Goal: Check status: Check status

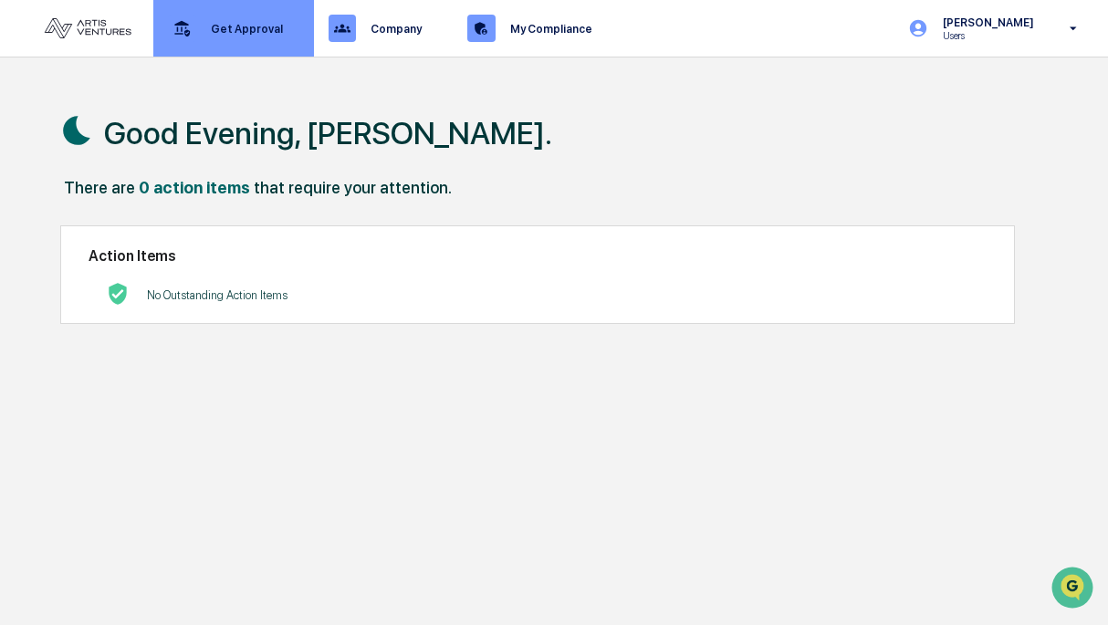
click at [257, 25] on p "Get Approval" at bounding box center [244, 29] width 96 height 14
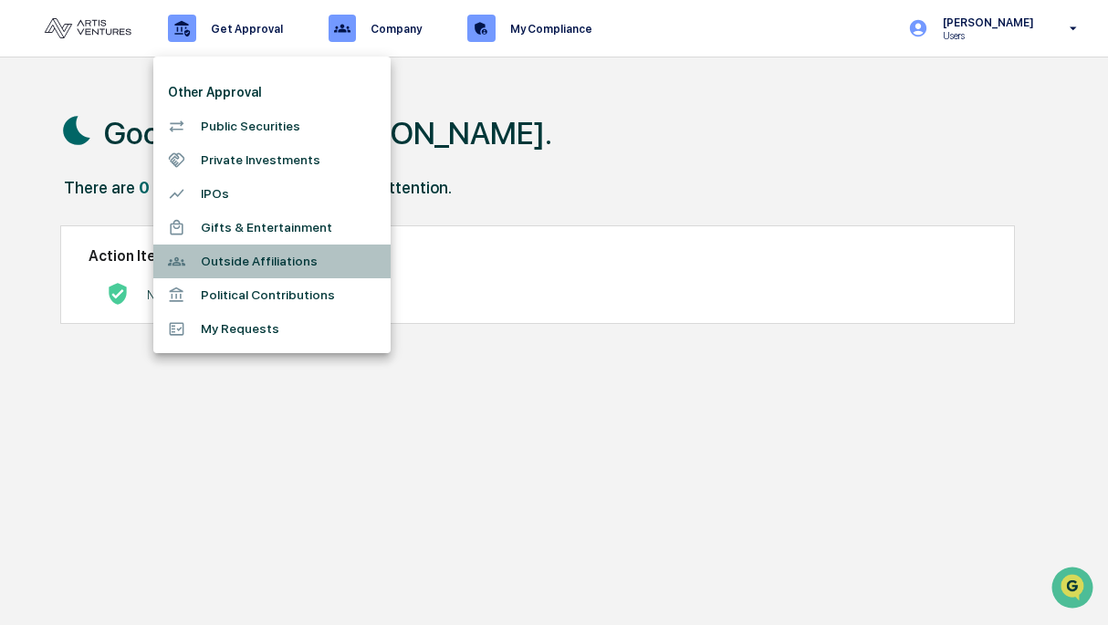
click at [232, 268] on li "Outside Affiliations" at bounding box center [271, 262] width 237 height 34
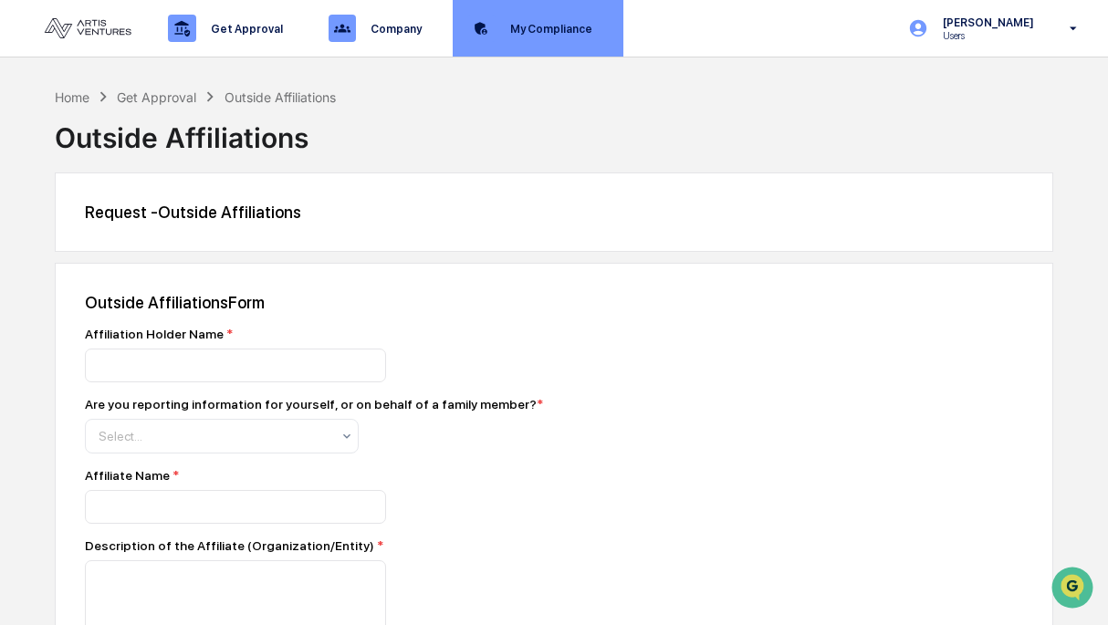
click at [546, 31] on p "My Compliance" at bounding box center [549, 29] width 106 height 14
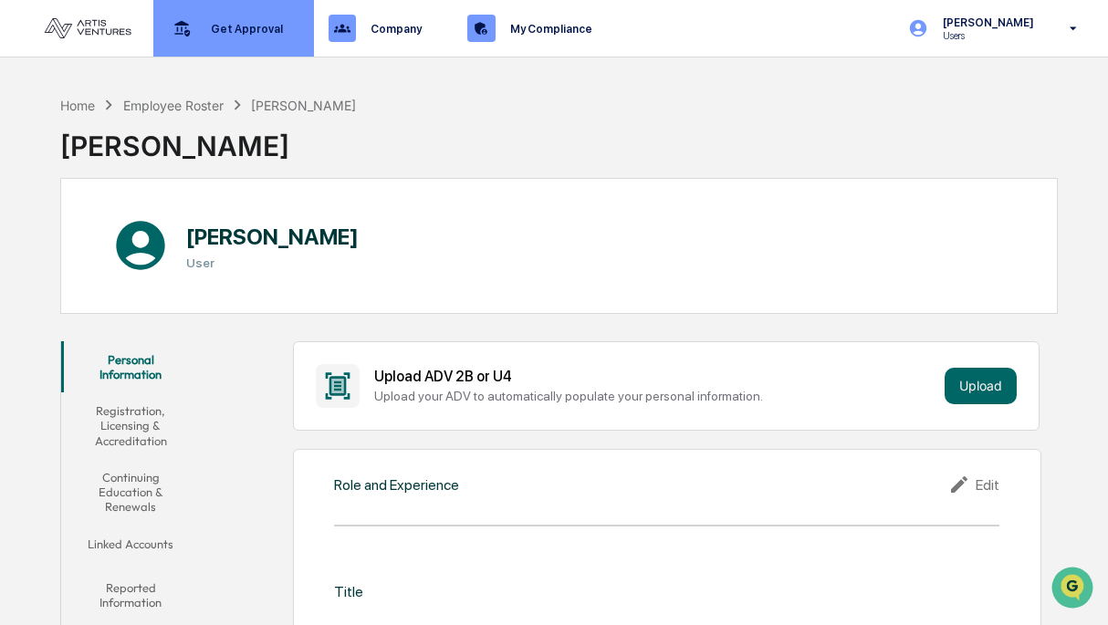
click at [262, 35] on div "Get Approval Content & Transactions" at bounding box center [232, 28] width 142 height 57
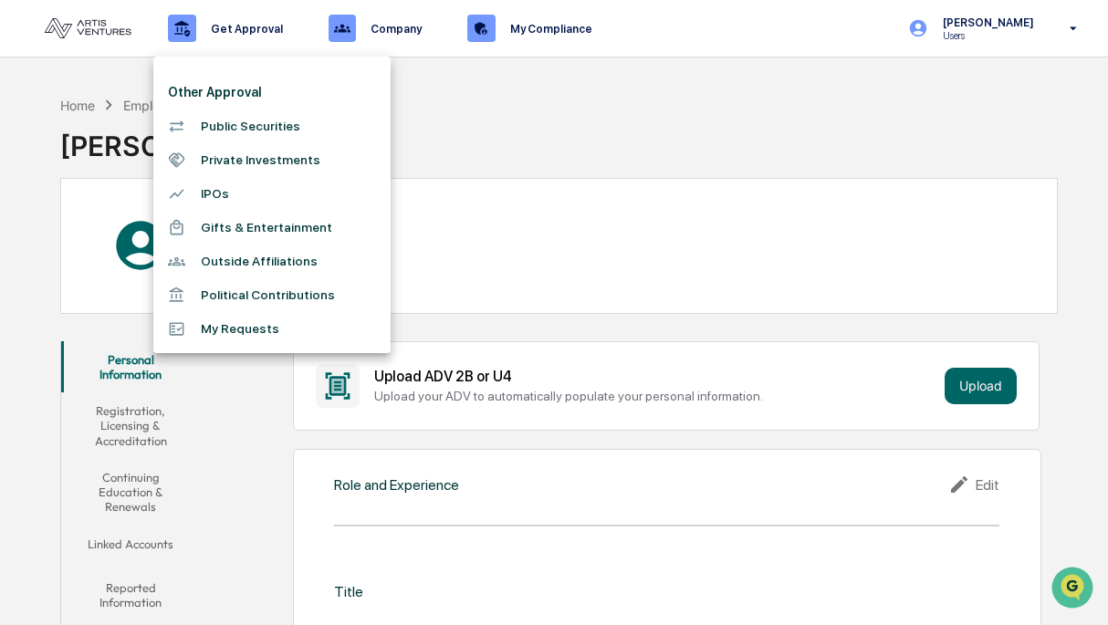
click at [607, 107] on div at bounding box center [554, 312] width 1108 height 625
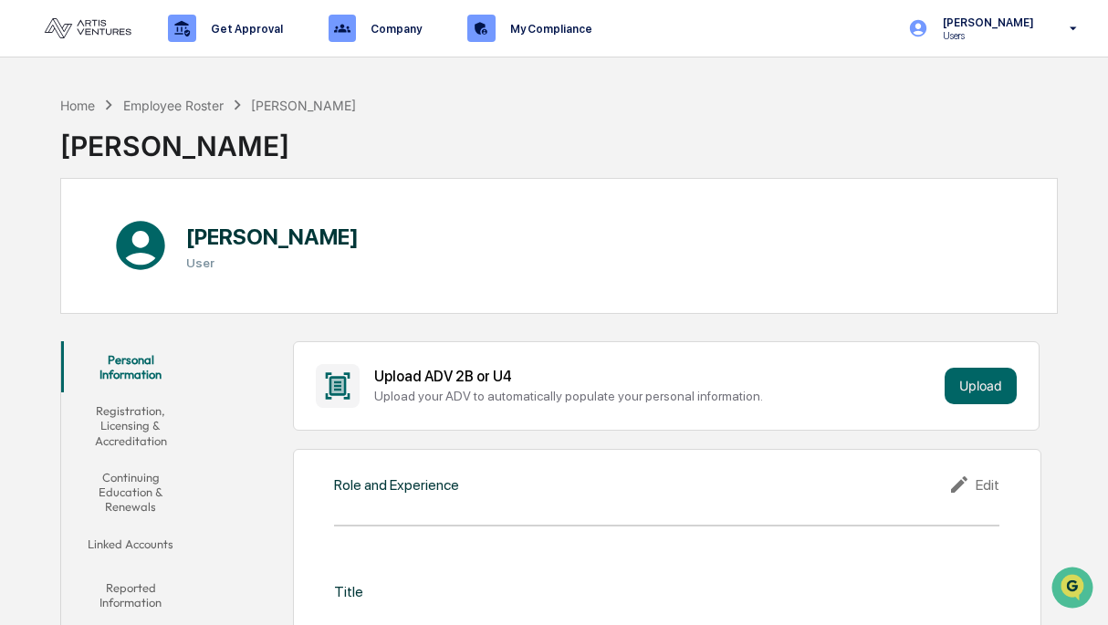
click at [104, 30] on img at bounding box center [88, 28] width 88 height 20
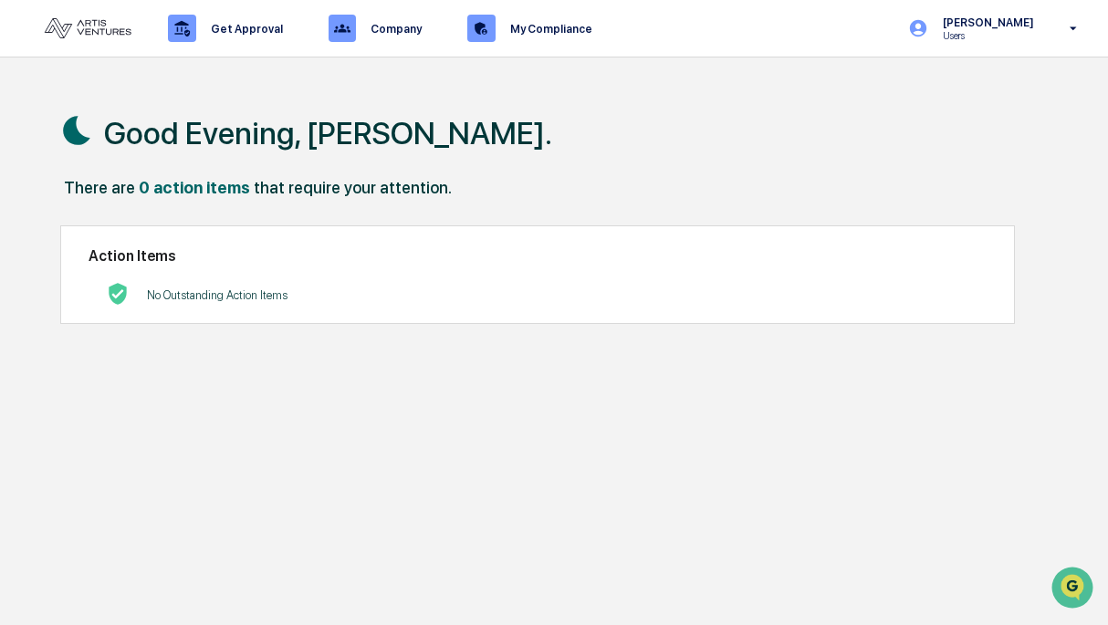
click at [108, 27] on img at bounding box center [88, 28] width 88 height 20
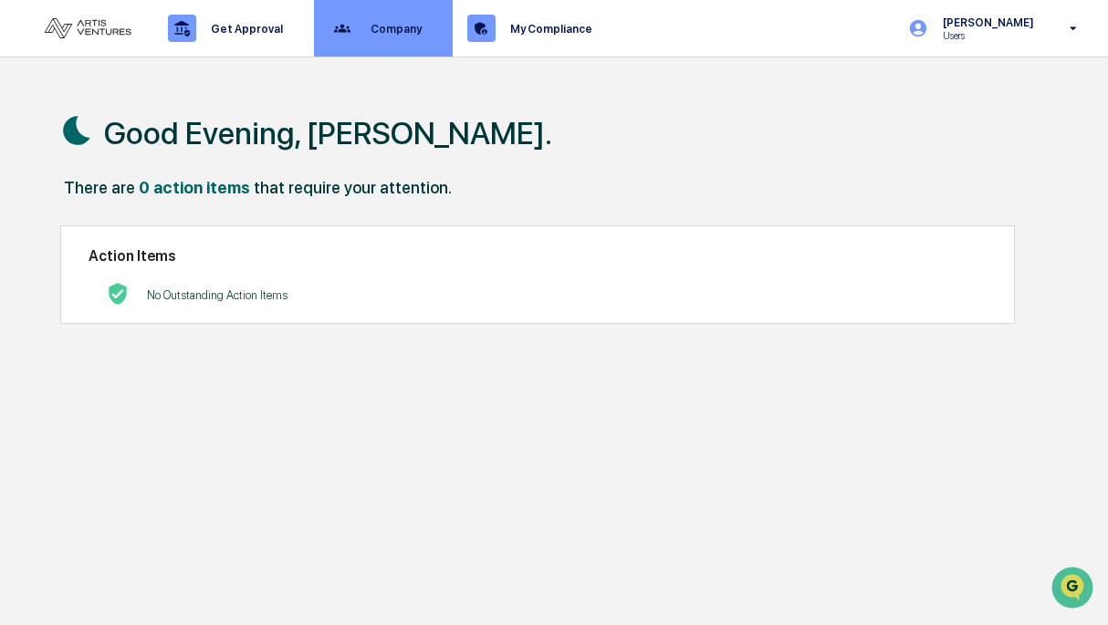
click at [412, 32] on p "Company" at bounding box center [393, 29] width 75 height 14
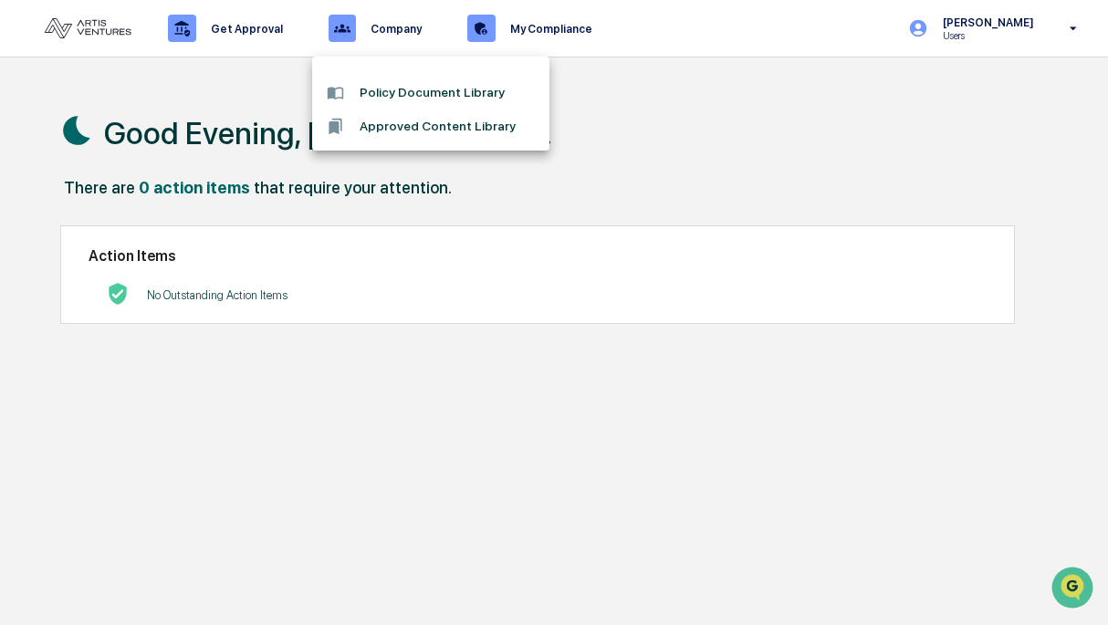
click at [532, 37] on div at bounding box center [554, 312] width 1108 height 625
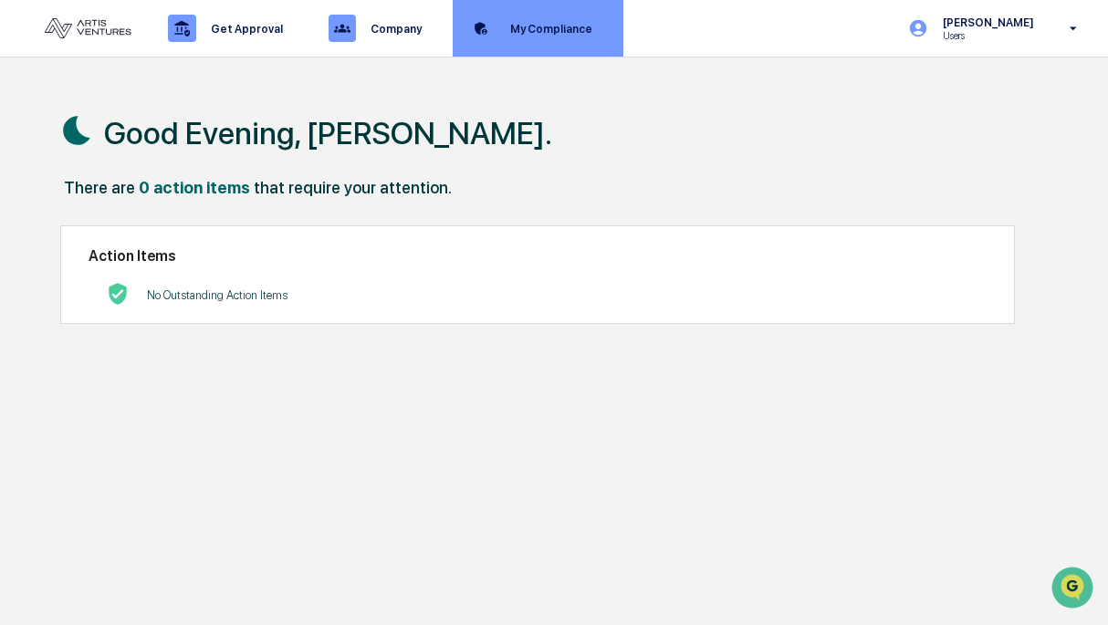
click at [540, 27] on p "My Compliance" at bounding box center [549, 29] width 106 height 14
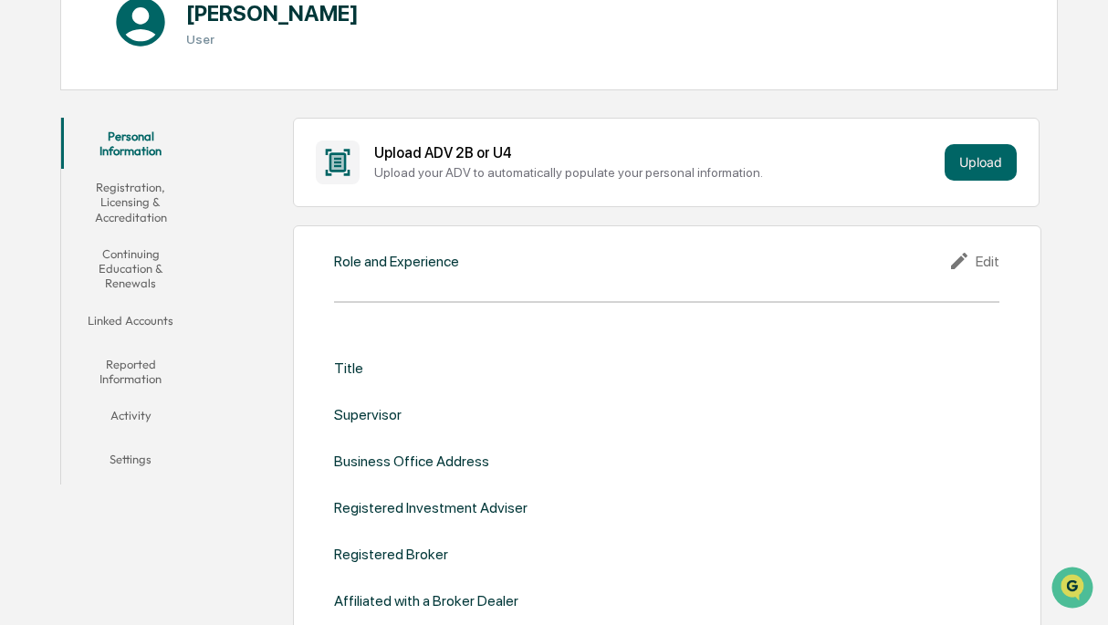
scroll to position [223, 0]
click at [142, 373] on button "Reported Information" at bounding box center [130, 373] width 139 height 52
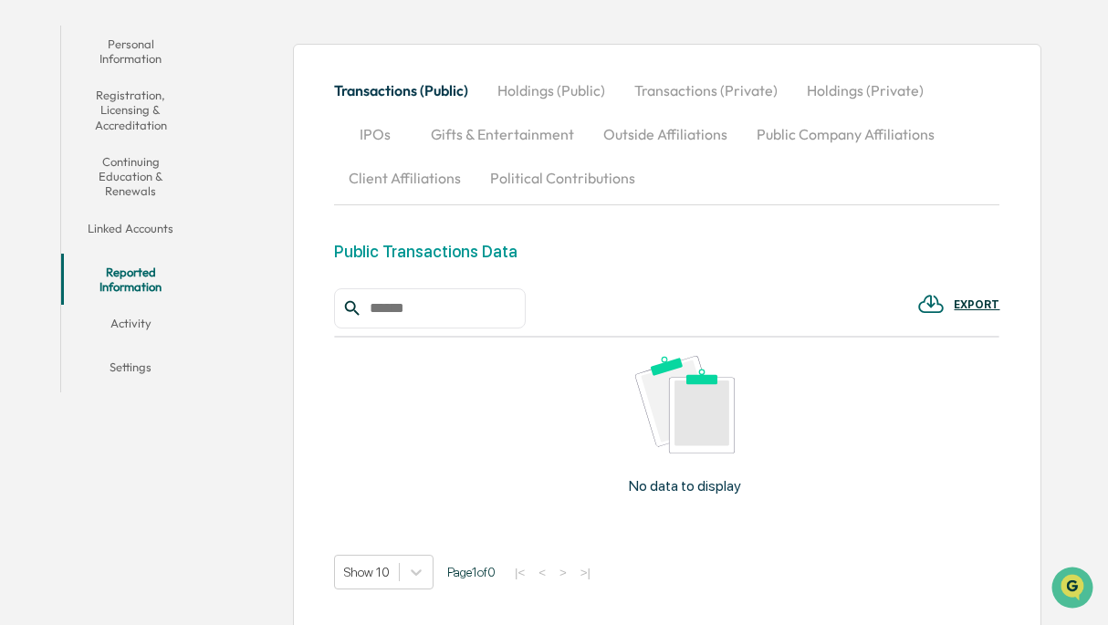
scroll to position [317, 0]
click at [665, 132] on button "Outside Affiliations" at bounding box center [665, 133] width 153 height 44
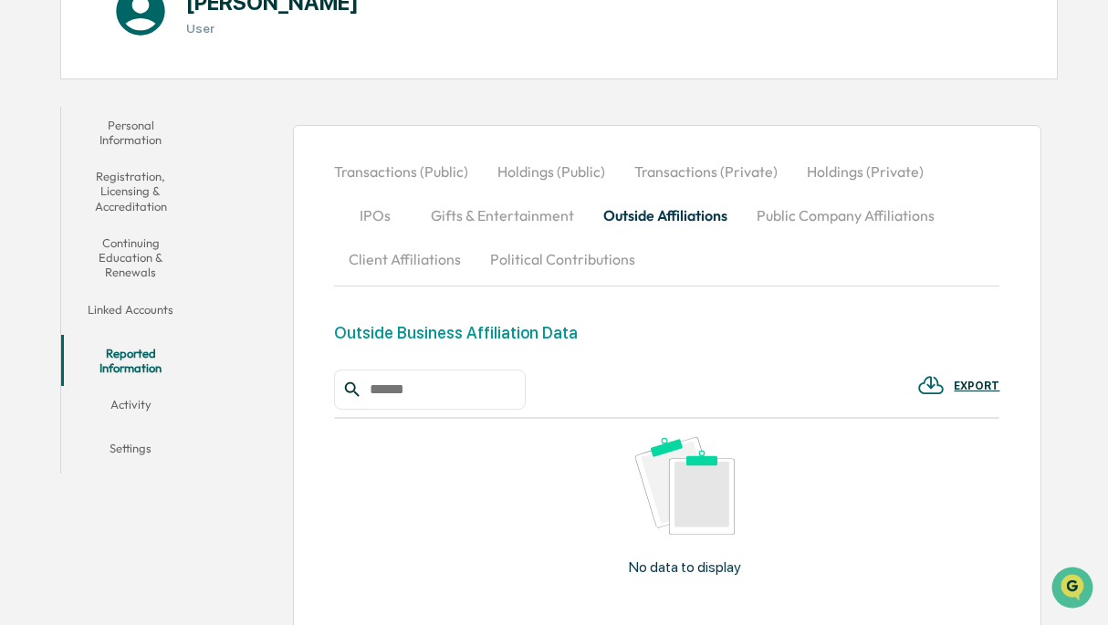
scroll to position [160, 0]
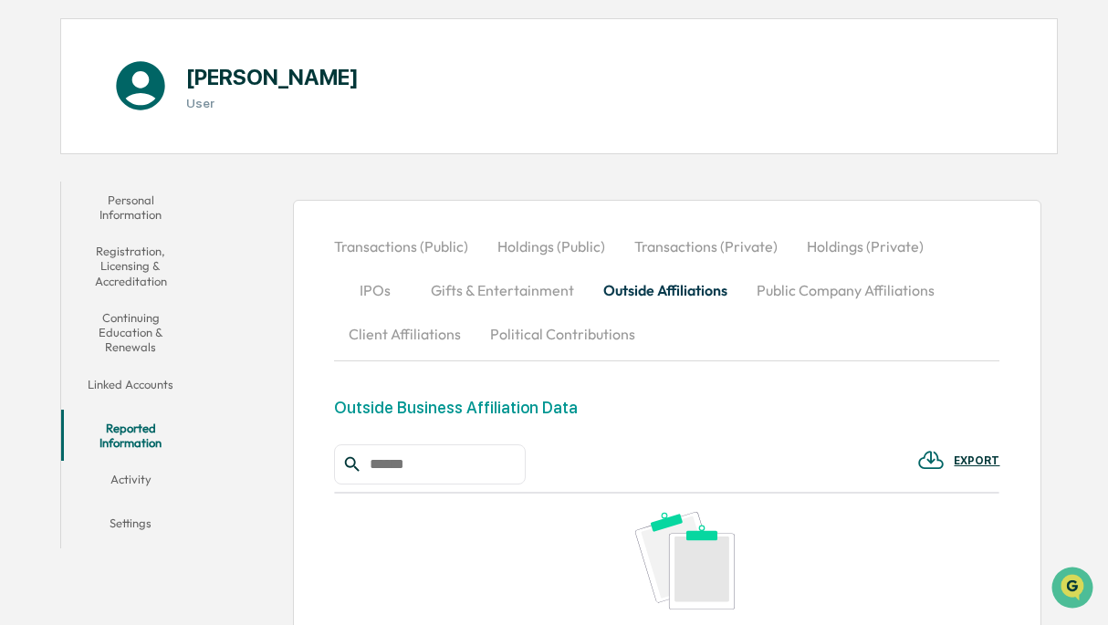
click at [125, 477] on button "Activity" at bounding box center [130, 483] width 139 height 44
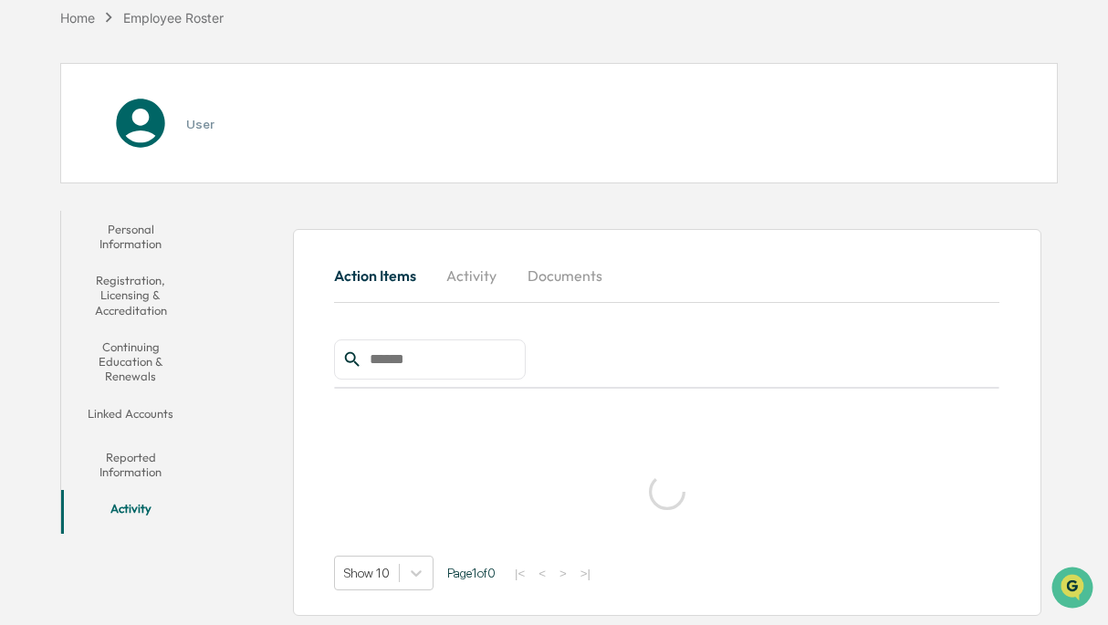
scroll to position [160, 0]
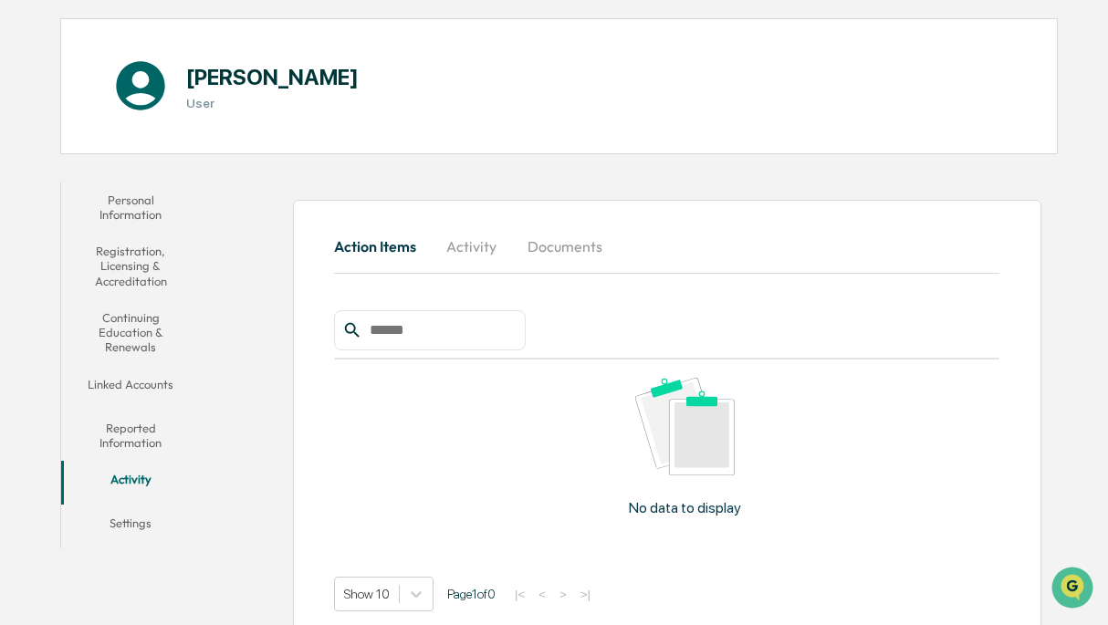
click at [122, 522] on button "Settings" at bounding box center [130, 527] width 139 height 44
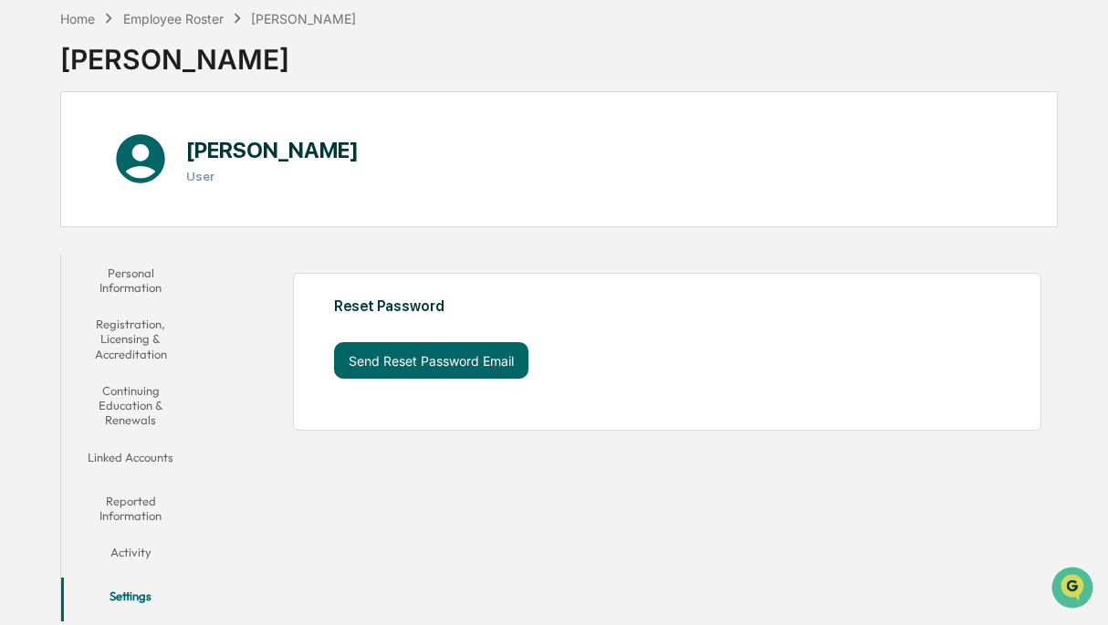
click at [127, 548] on button "Activity" at bounding box center [130, 556] width 139 height 44
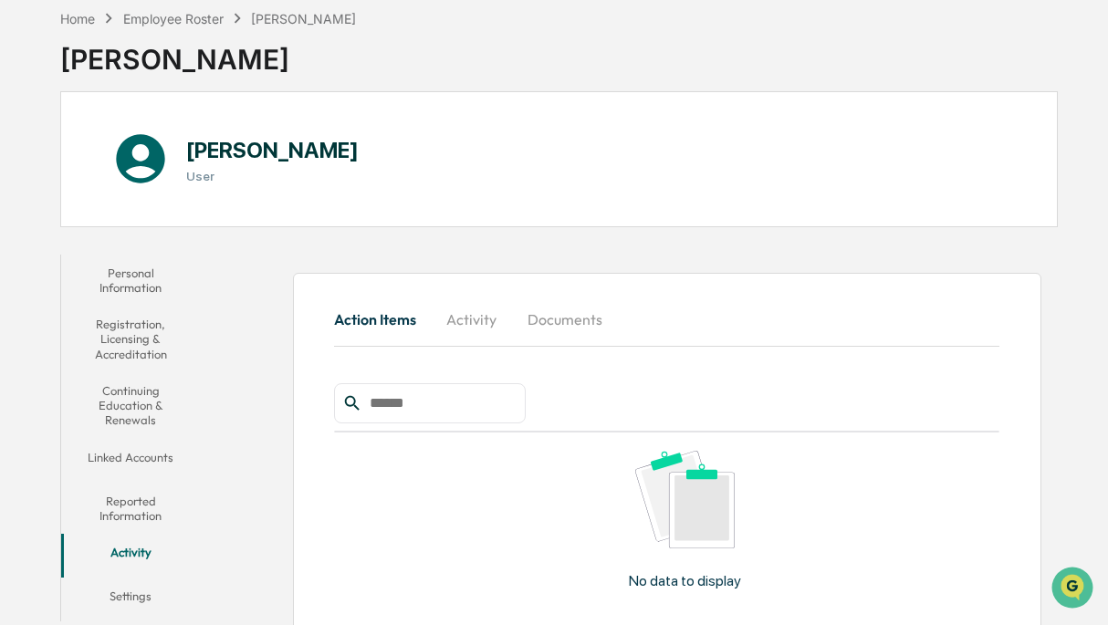
click at [139, 400] on button "Continuing Education & Renewals" at bounding box center [130, 405] width 139 height 67
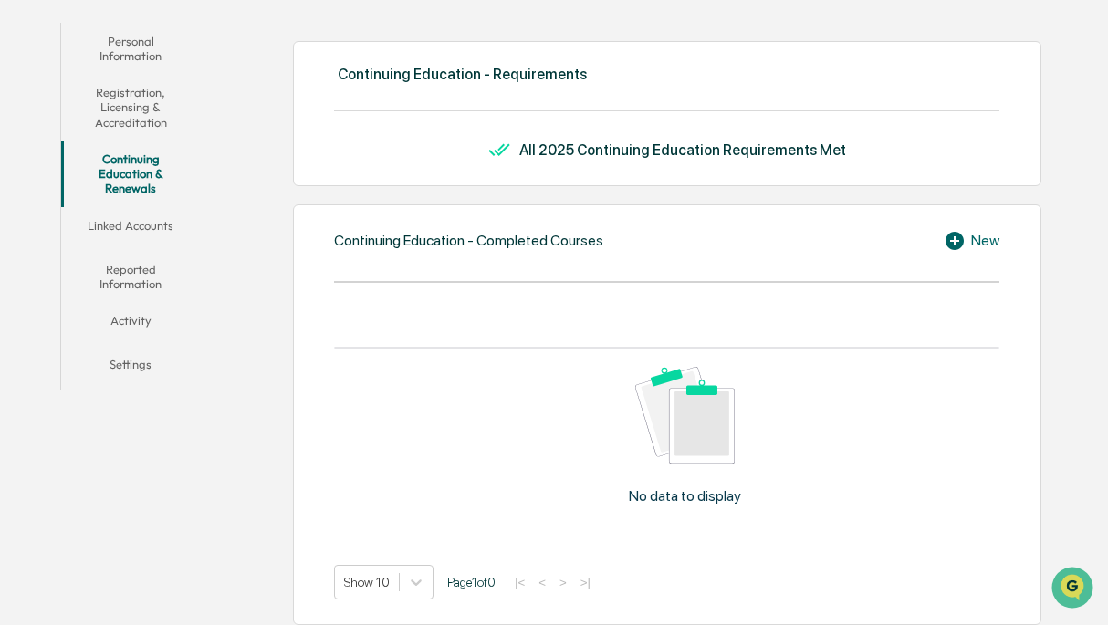
scroll to position [319, 0]
click at [129, 278] on button "Reported Information" at bounding box center [130, 276] width 139 height 52
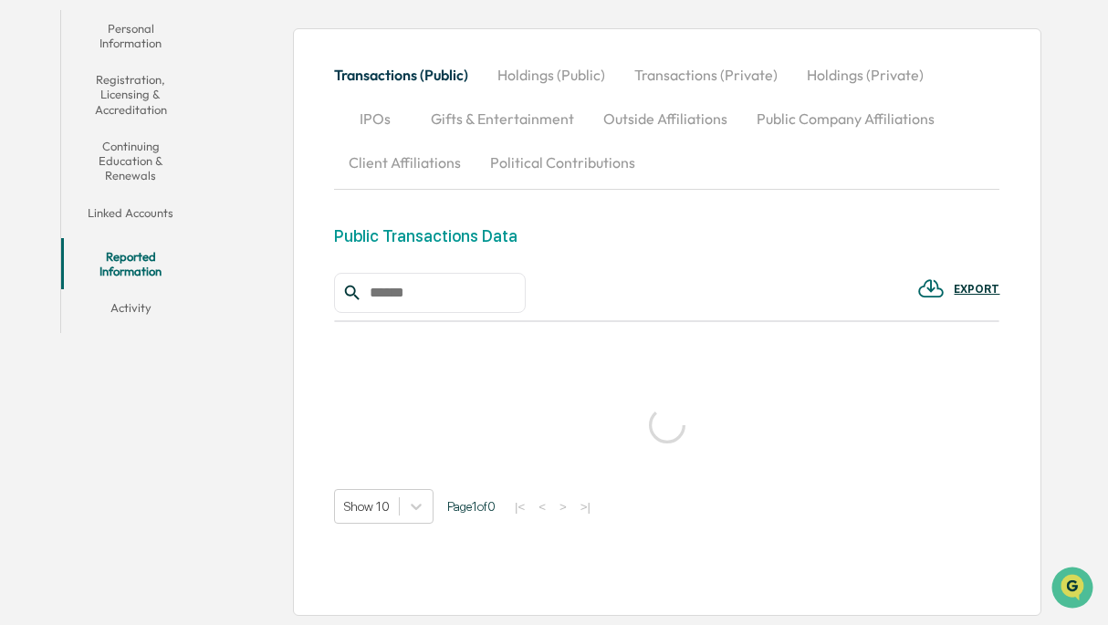
scroll to position [319, 0]
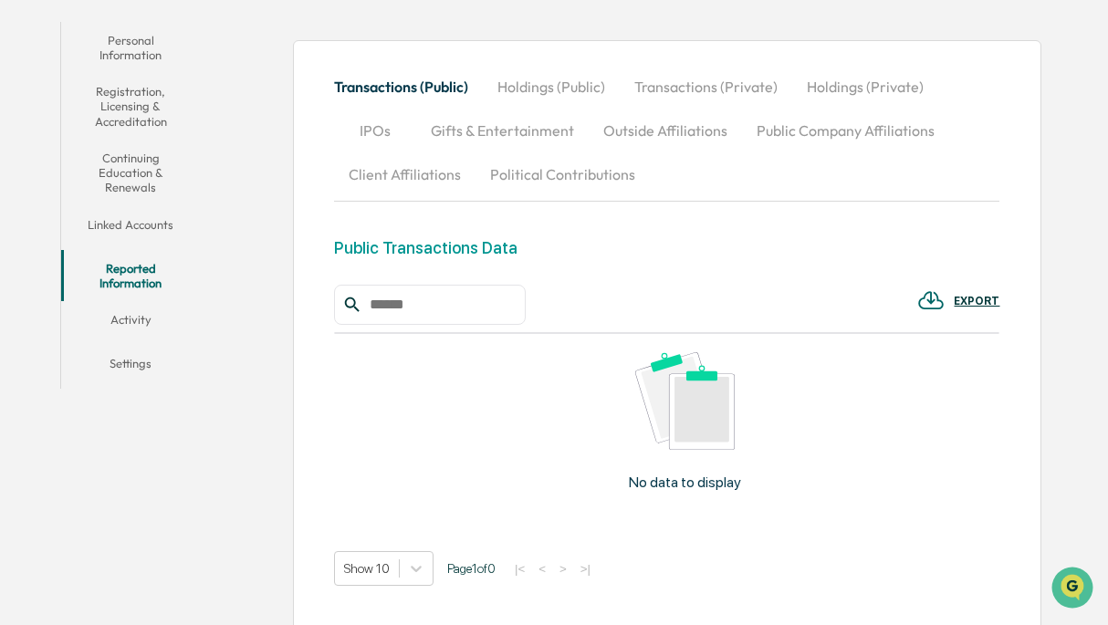
click at [552, 91] on button "Holdings (Public)" at bounding box center [551, 87] width 137 height 44
click at [689, 81] on button "Transactions (Private)" at bounding box center [707, 87] width 173 height 44
click at [853, 89] on button "Holdings (Private)" at bounding box center [865, 87] width 146 height 44
click at [382, 131] on button "IPOs" at bounding box center [375, 131] width 82 height 44
click at [497, 132] on button "Gifts & Entertainment" at bounding box center [502, 131] width 173 height 44
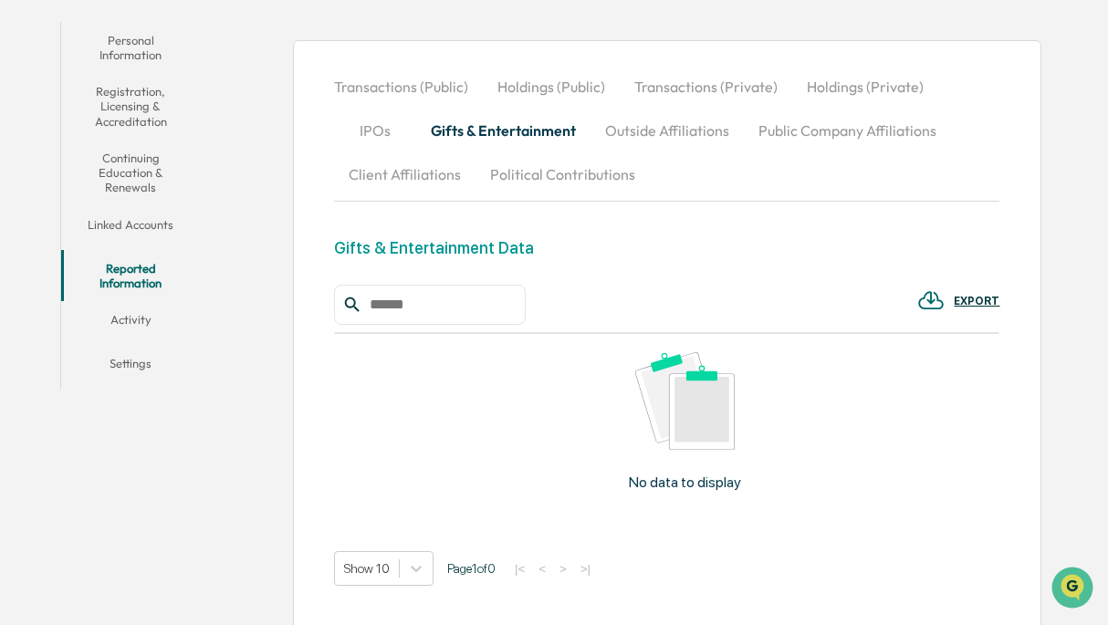
click at [647, 125] on button "Outside Affiliations" at bounding box center [667, 131] width 153 height 44
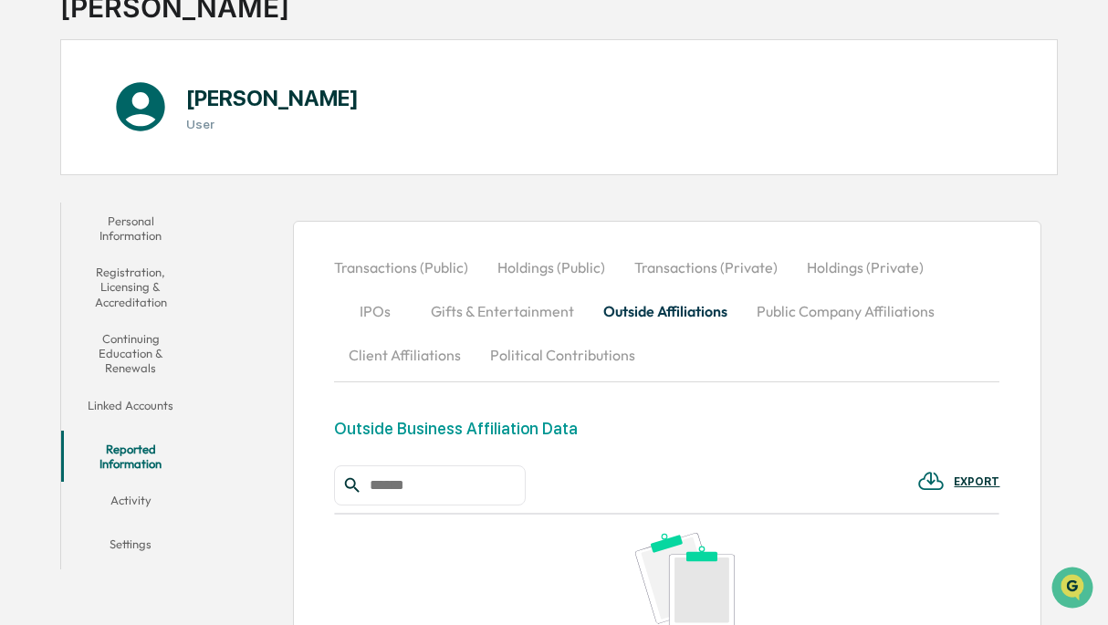
scroll to position [0, 0]
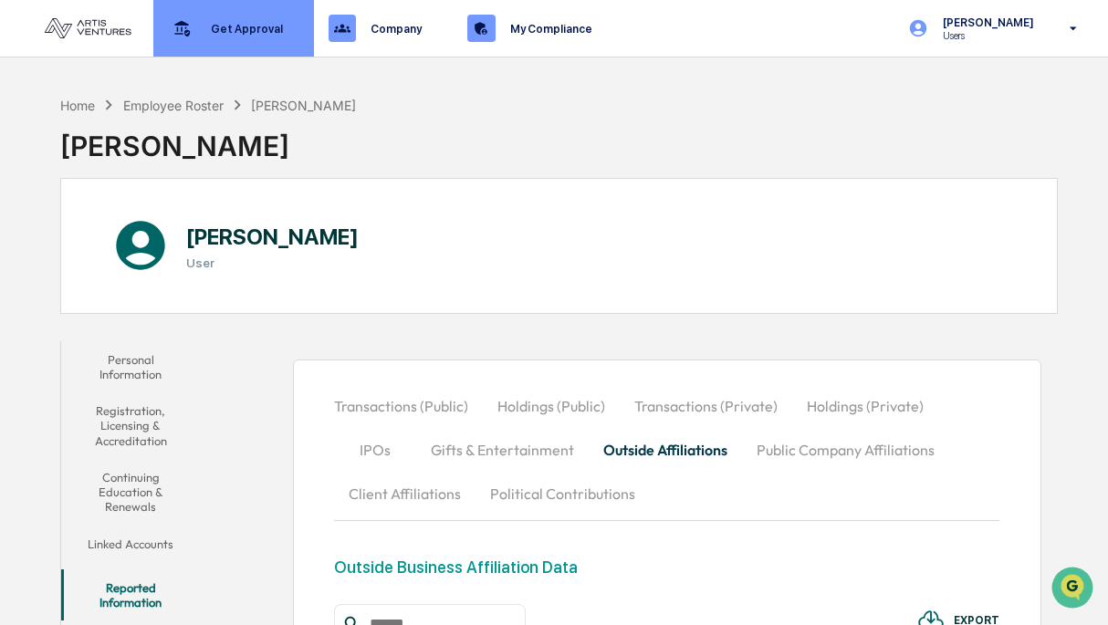
click at [233, 29] on p "Get Approval" at bounding box center [244, 29] width 96 height 14
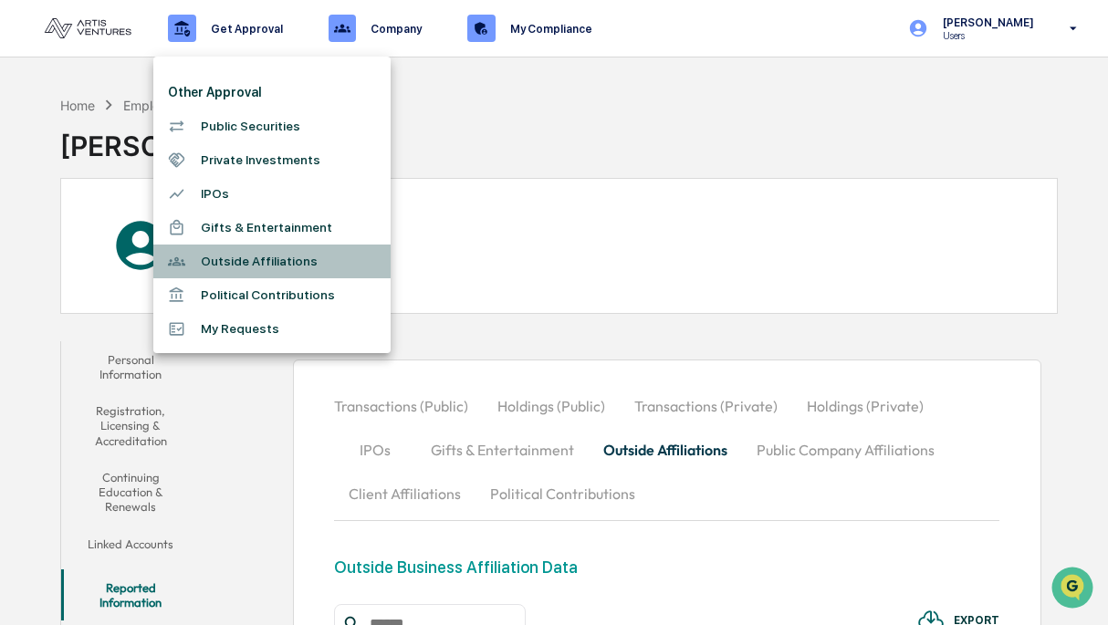
click at [209, 262] on li "Outside Affiliations" at bounding box center [271, 262] width 237 height 34
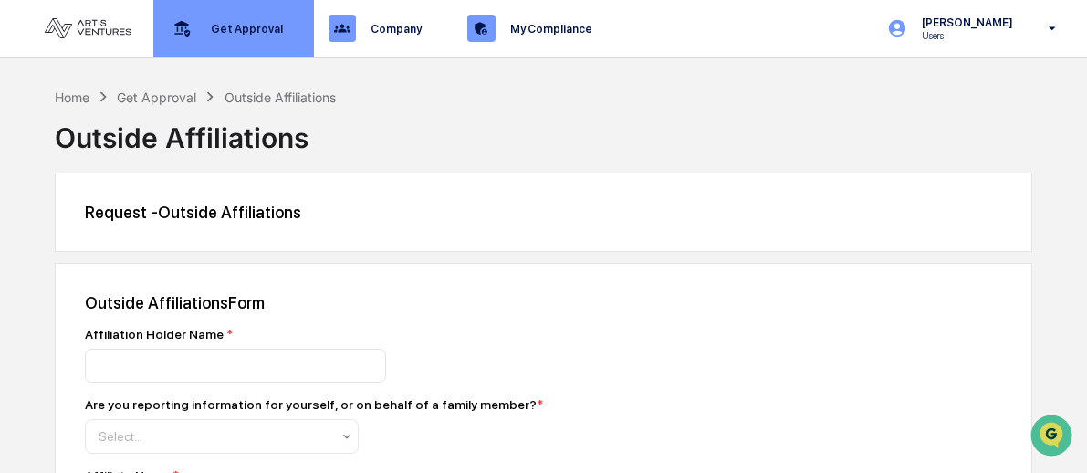
click at [225, 27] on p "Get Approval" at bounding box center [244, 29] width 96 height 14
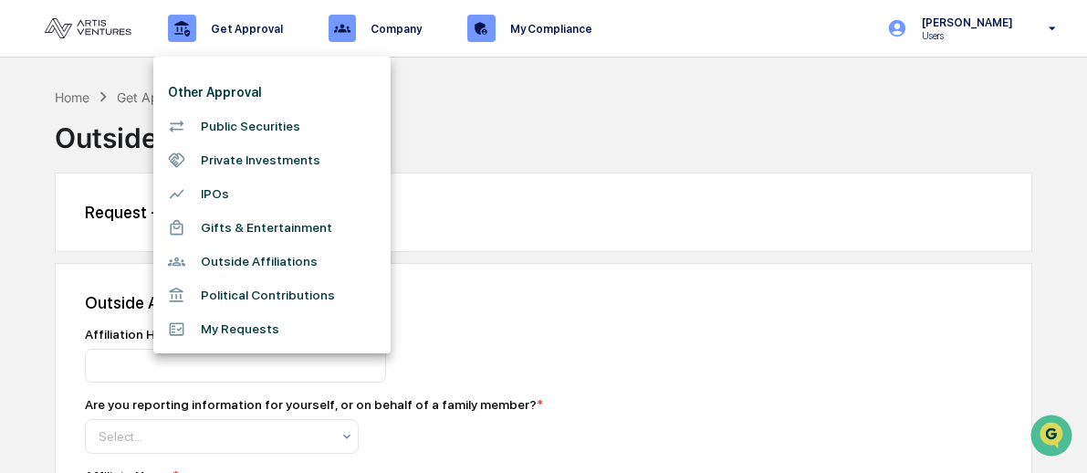
click at [141, 98] on div at bounding box center [543, 236] width 1087 height 473
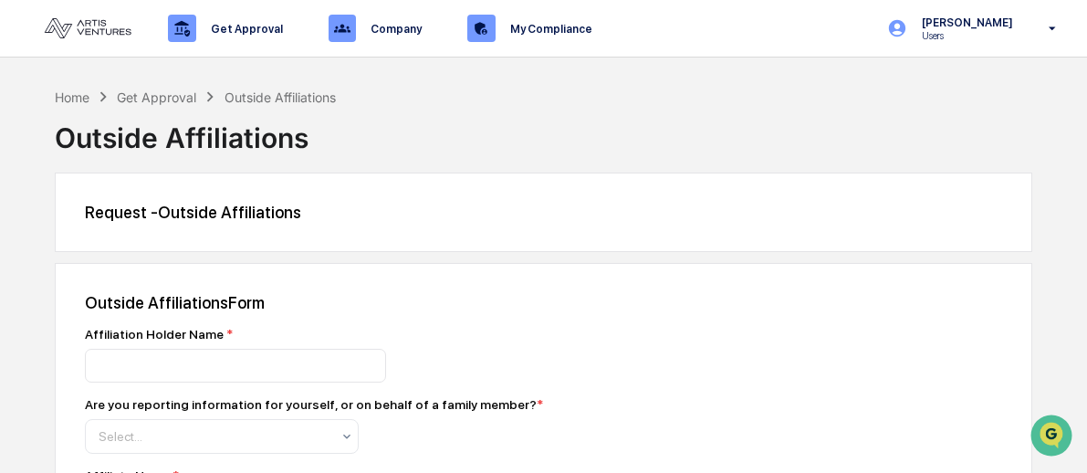
click at [141, 98] on div "Get Approval" at bounding box center [156, 97] width 79 height 16
click at [122, 97] on div "Get Approval" at bounding box center [156, 97] width 79 height 16
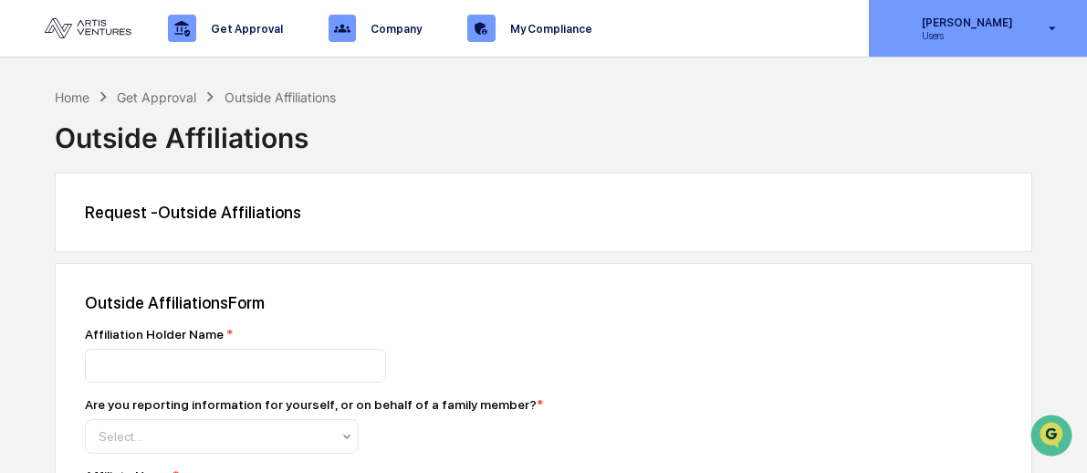
click at [1060, 31] on icon at bounding box center [1053, 28] width 32 height 17
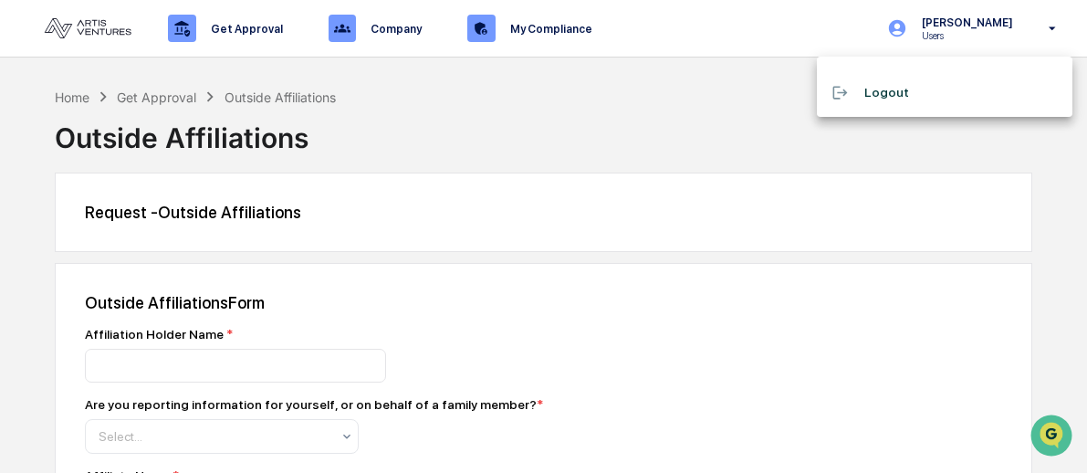
click at [594, 161] on div at bounding box center [543, 236] width 1087 height 473
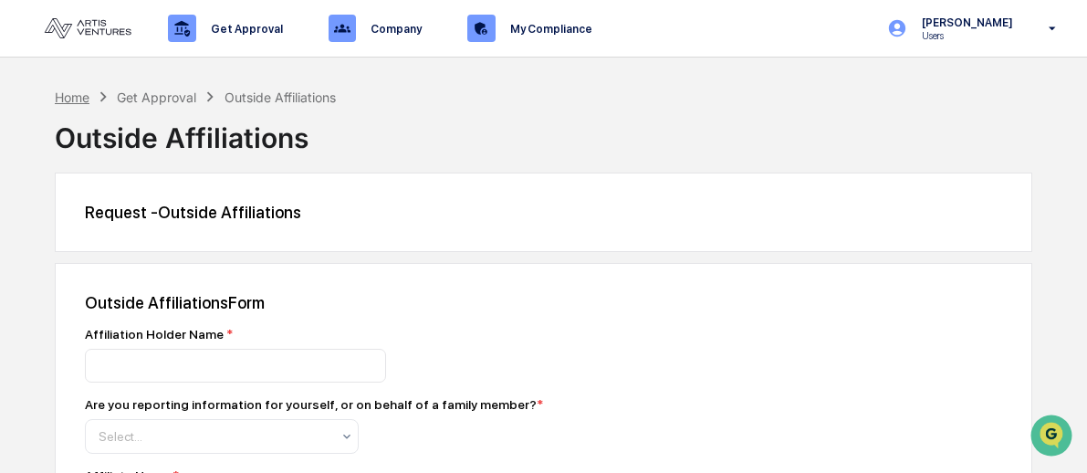
click at [79, 96] on div "Home" at bounding box center [72, 97] width 35 height 16
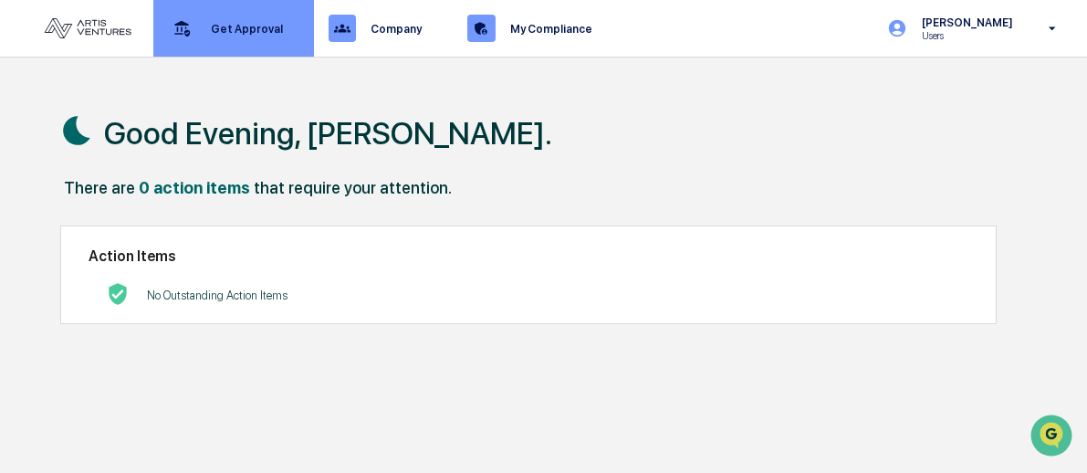
click at [240, 34] on p "Get Approval" at bounding box center [244, 29] width 96 height 14
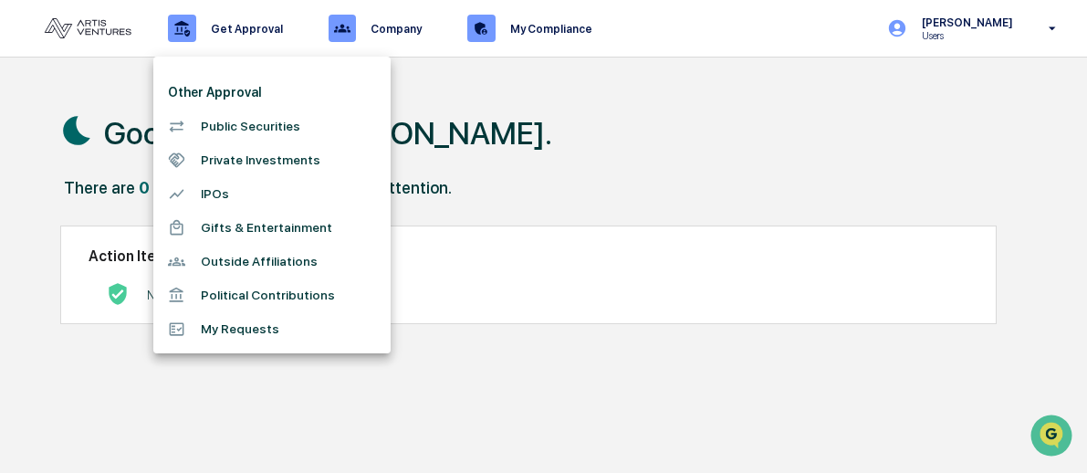
click at [212, 265] on li "Outside Affiliations" at bounding box center [271, 262] width 237 height 34
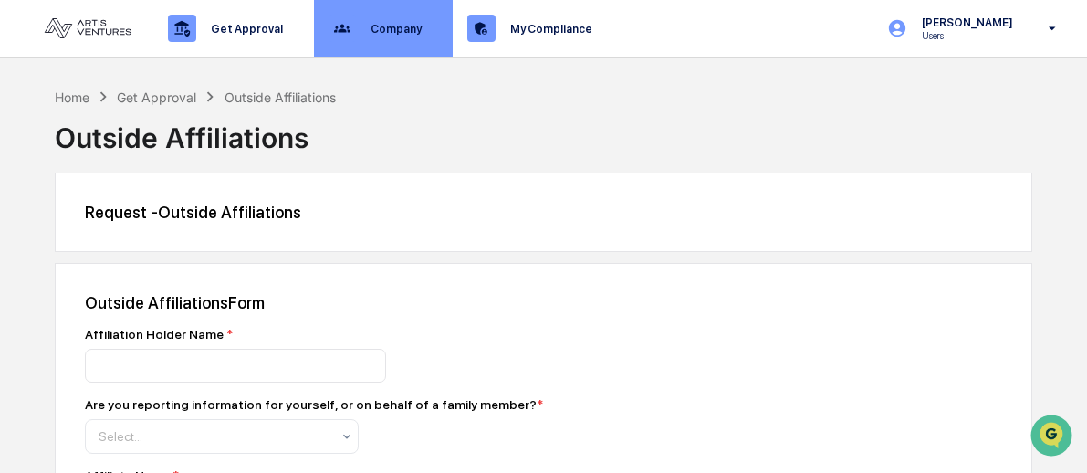
click at [405, 30] on p "Company" at bounding box center [393, 29] width 75 height 14
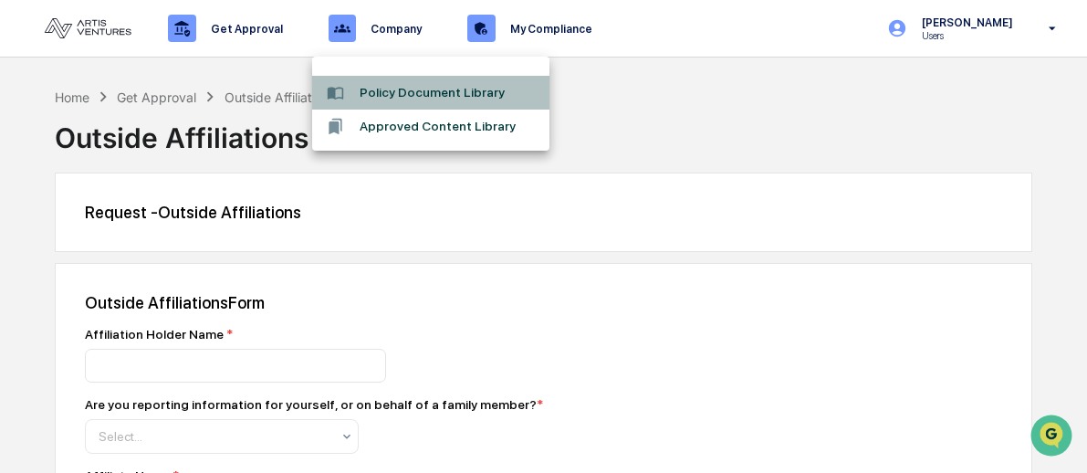
click at [416, 100] on li "Policy Document Library" at bounding box center [430, 93] width 237 height 34
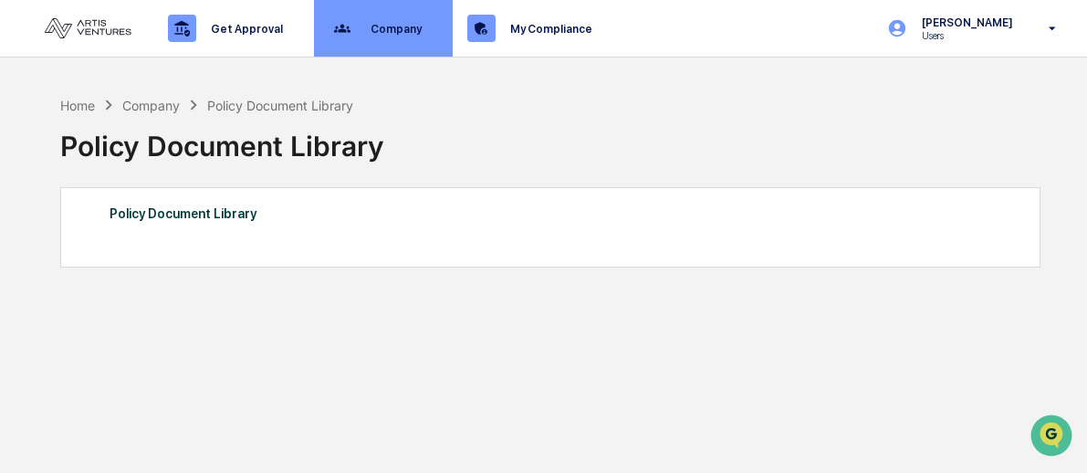
click at [408, 29] on p "Company" at bounding box center [393, 29] width 75 height 14
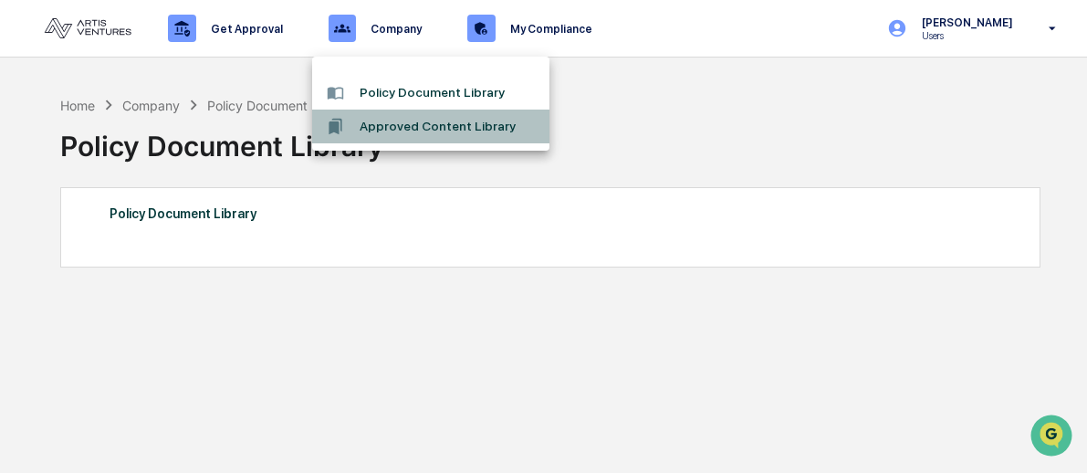
click at [408, 124] on li "Approved Content Library" at bounding box center [430, 127] width 237 height 34
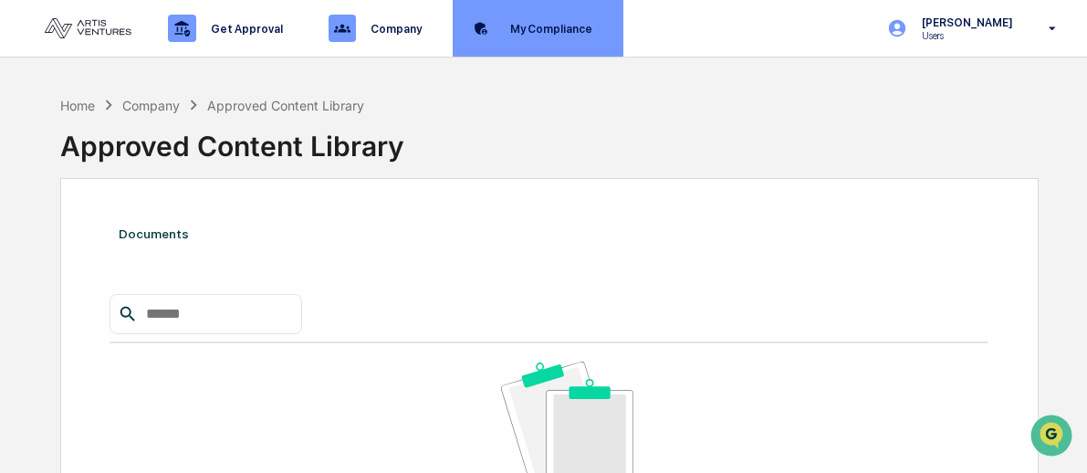
click at [544, 25] on p "My Compliance" at bounding box center [549, 29] width 106 height 14
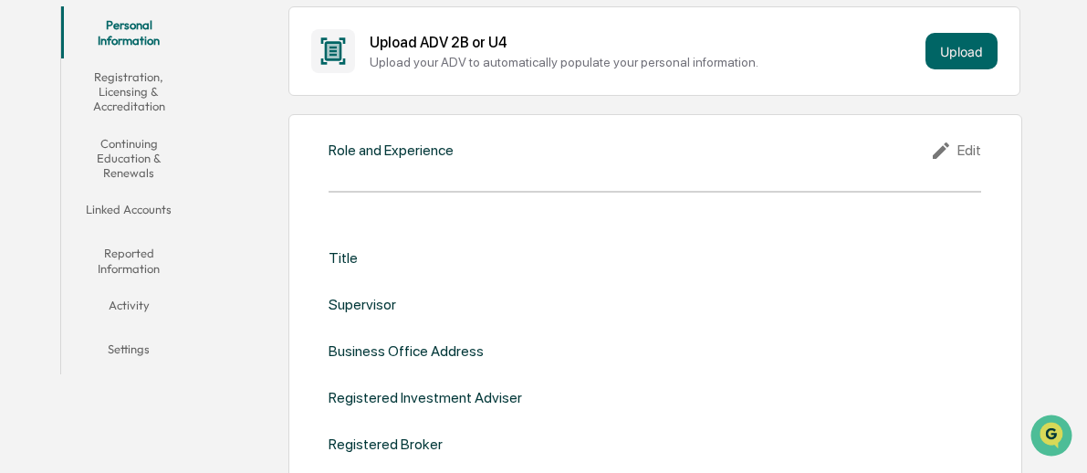
scroll to position [335, 0]
click at [131, 302] on button "Activity" at bounding box center [129, 307] width 136 height 44
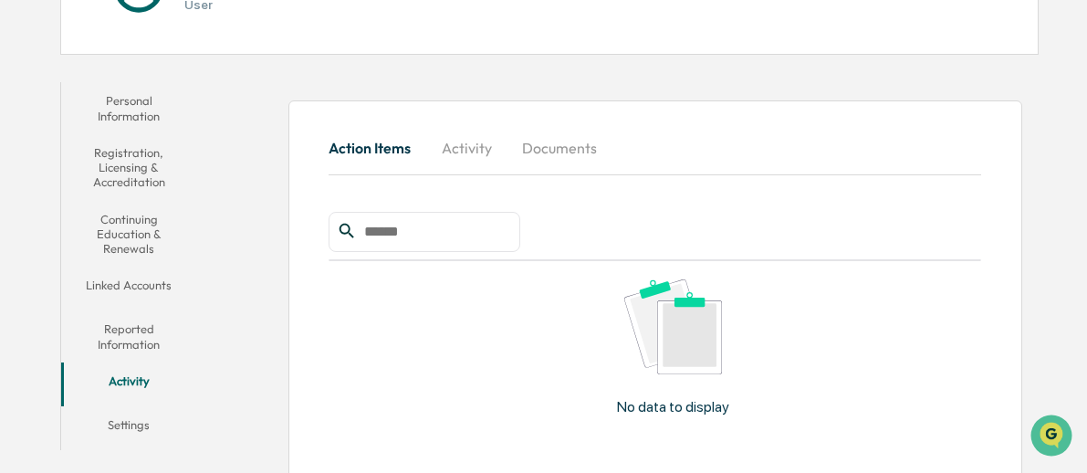
scroll to position [266, 0]
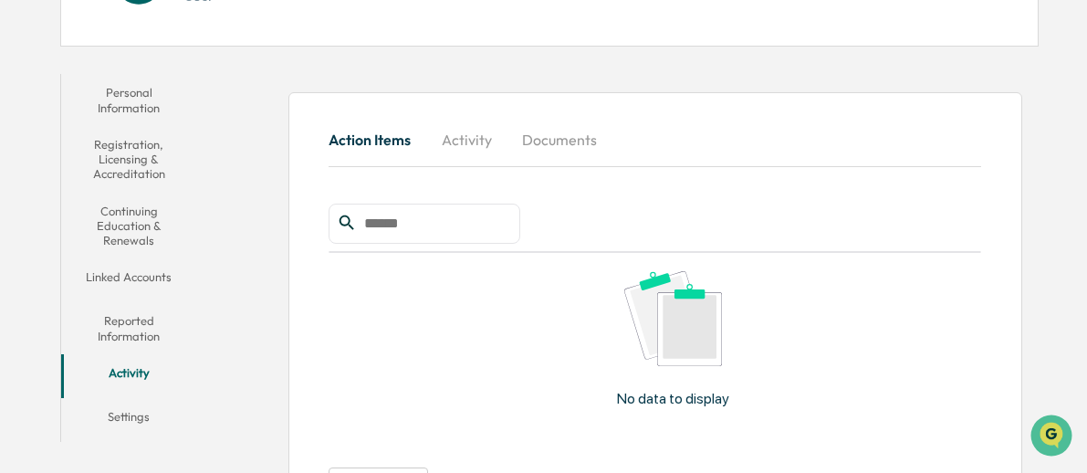
click at [487, 143] on button "Activity" at bounding box center [466, 140] width 82 height 44
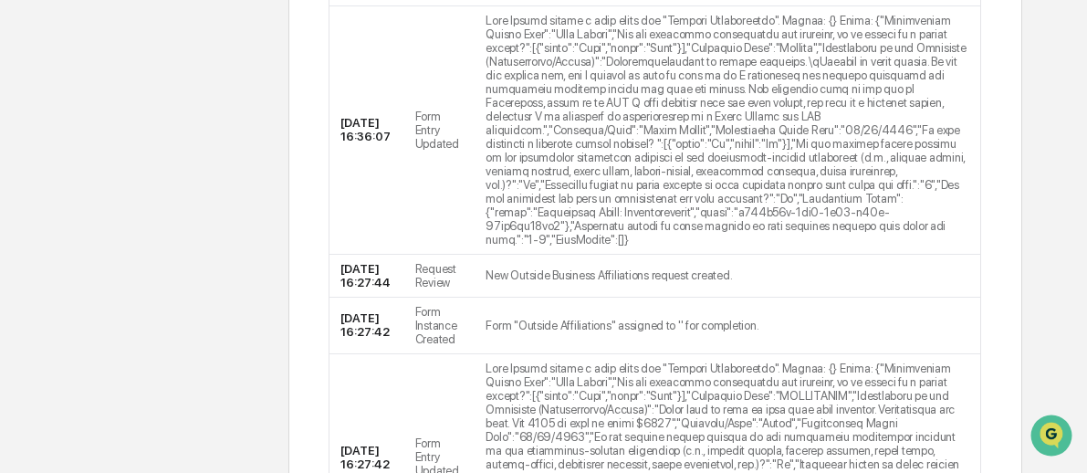
scroll to position [908, 0]
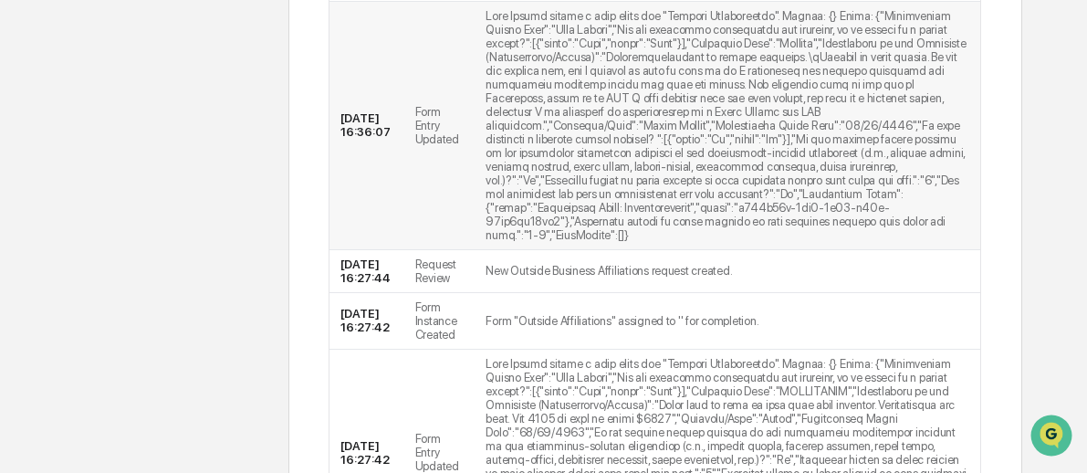
click at [942, 250] on td at bounding box center [728, 126] width 506 height 248
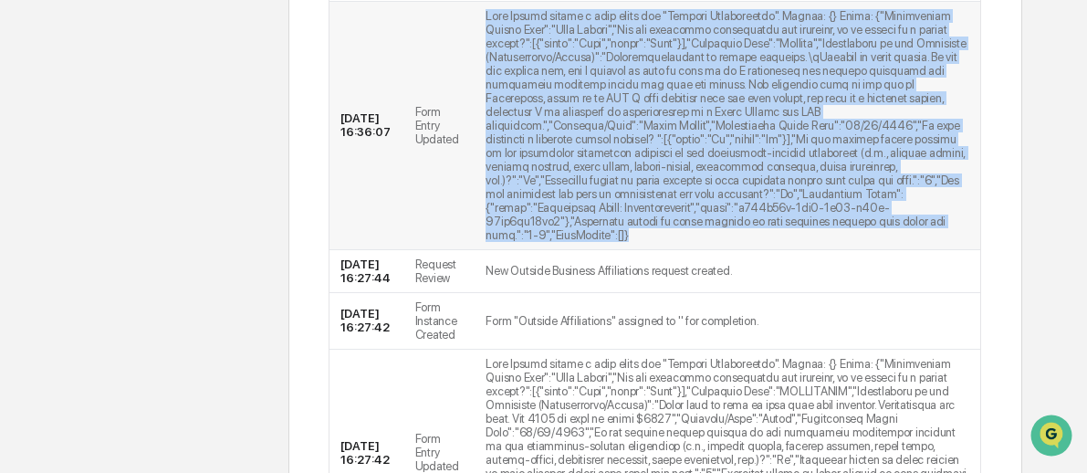
drag, startPoint x: 947, startPoint y: 277, endPoint x: 482, endPoint y: 62, distance: 511.8
click at [482, 62] on td at bounding box center [728, 126] width 506 height 248
copy td "[PERSON_NAME] edited a form entry for "Outside Affiliations". Before: {} After:…"
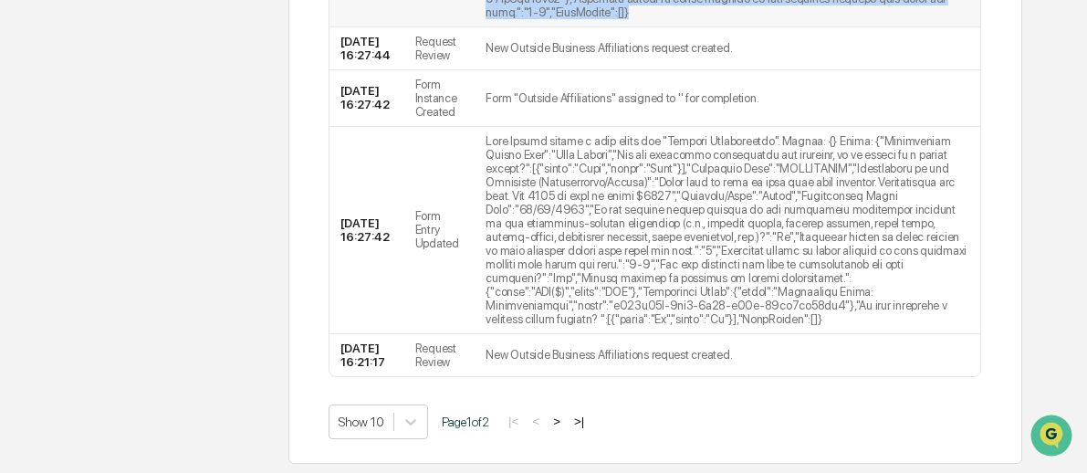
scroll to position [1165, 0]
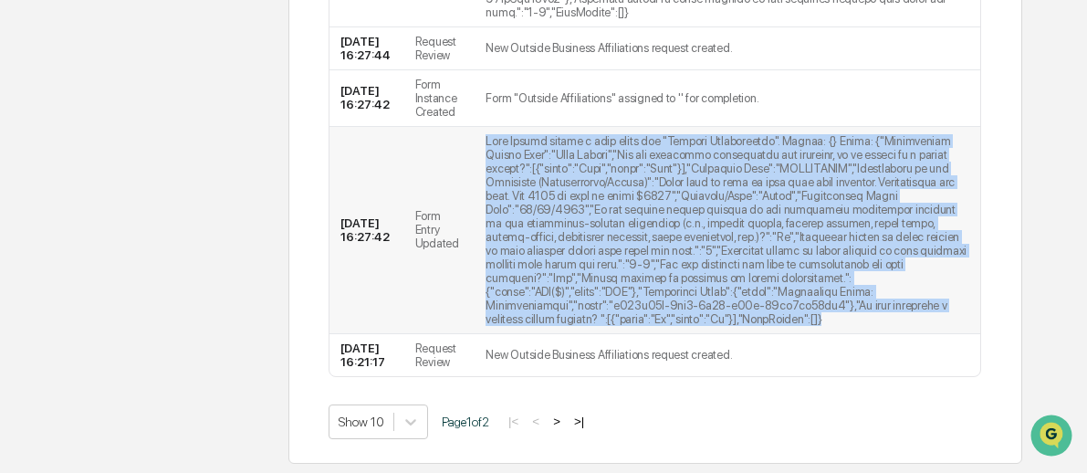
drag, startPoint x: 885, startPoint y: 357, endPoint x: 487, endPoint y: 166, distance: 441.4
click at [487, 166] on td at bounding box center [728, 230] width 506 height 207
copy td "[PERSON_NAME] edited a form entry for "Outside Affiliations". Before: {} After:…"
click at [590, 422] on button ">|" at bounding box center [579, 422] width 21 height 16
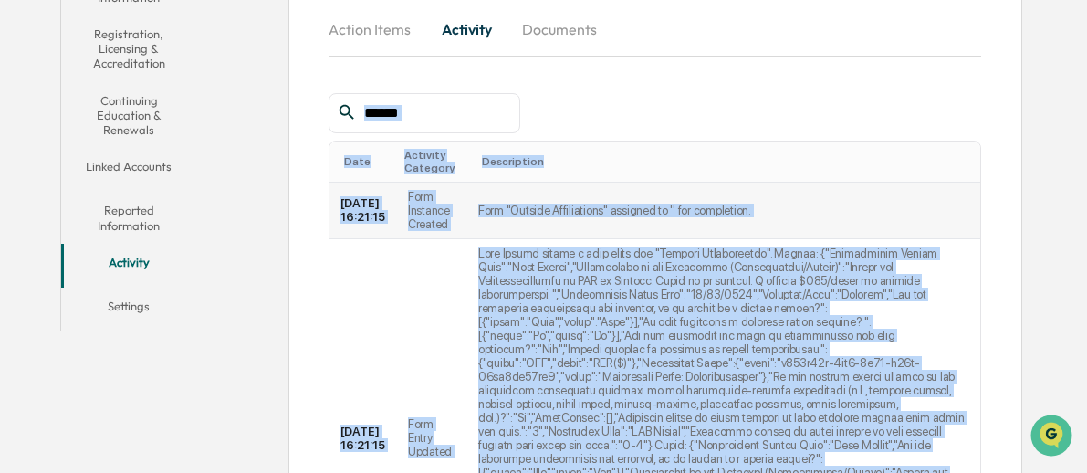
scroll to position [335, 0]
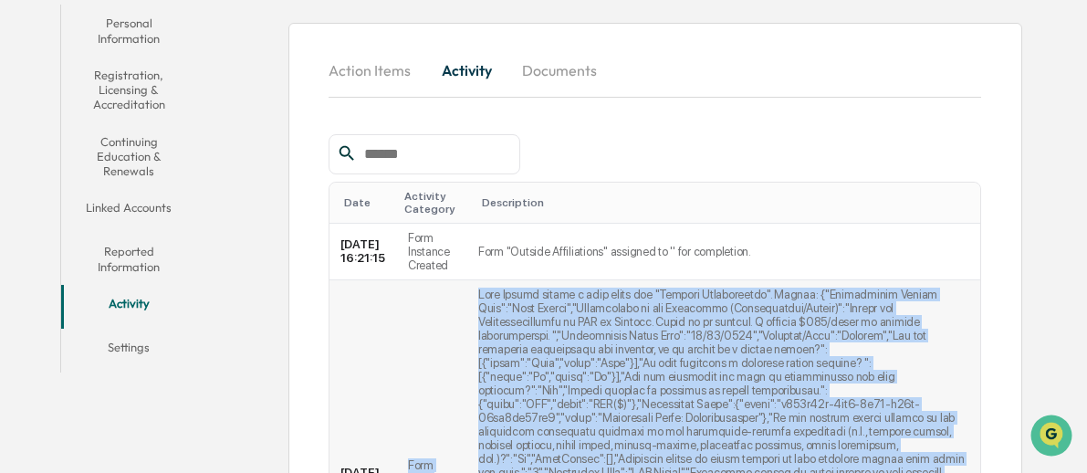
drag, startPoint x: 686, startPoint y: 392, endPoint x: 467, endPoint y: 294, distance: 239.9
click at [467, 294] on tr "[DATE] 16:21:15 Form Entry Updated" at bounding box center [655, 479] width 651 height 399
copy tr "Form Entry Updated [PERSON_NAME] edited a form entry for "Outside Affiliations"…"
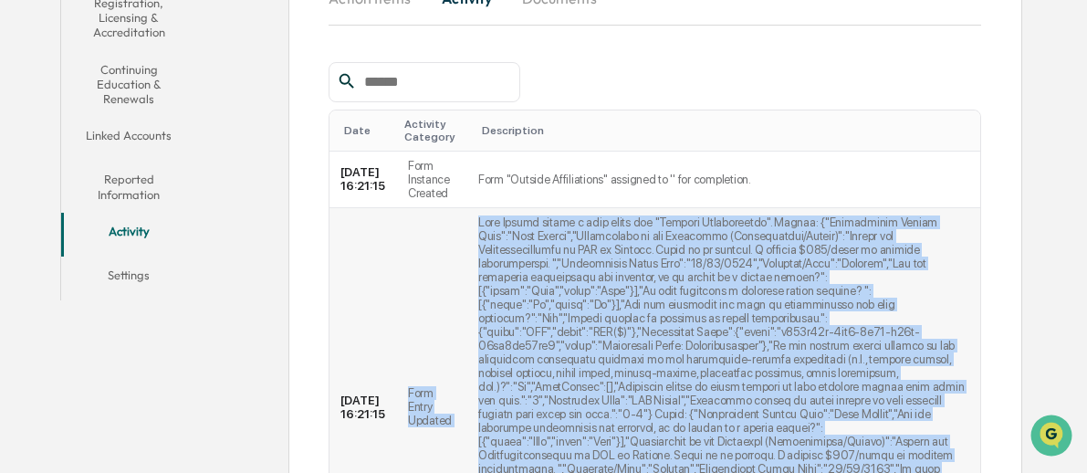
scroll to position [274, 0]
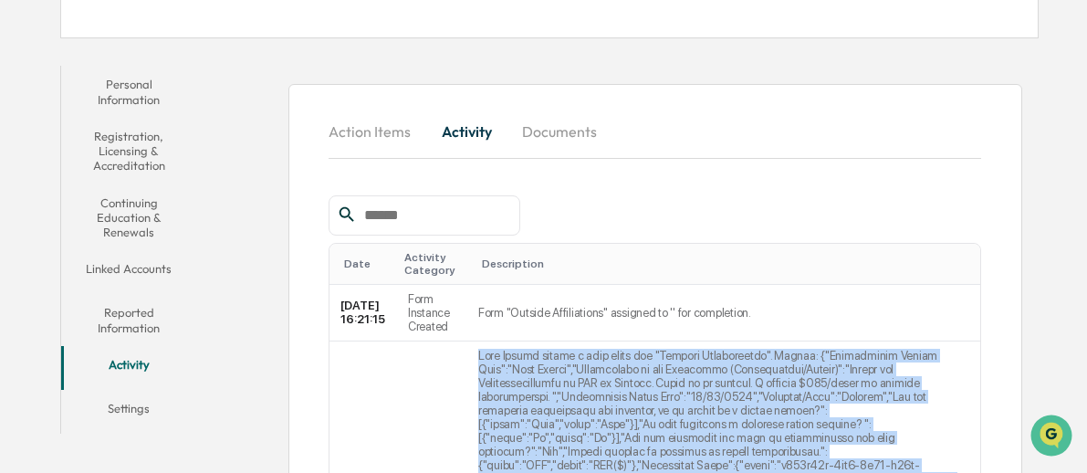
click at [366, 133] on button "Action Items" at bounding box center [377, 132] width 97 height 44
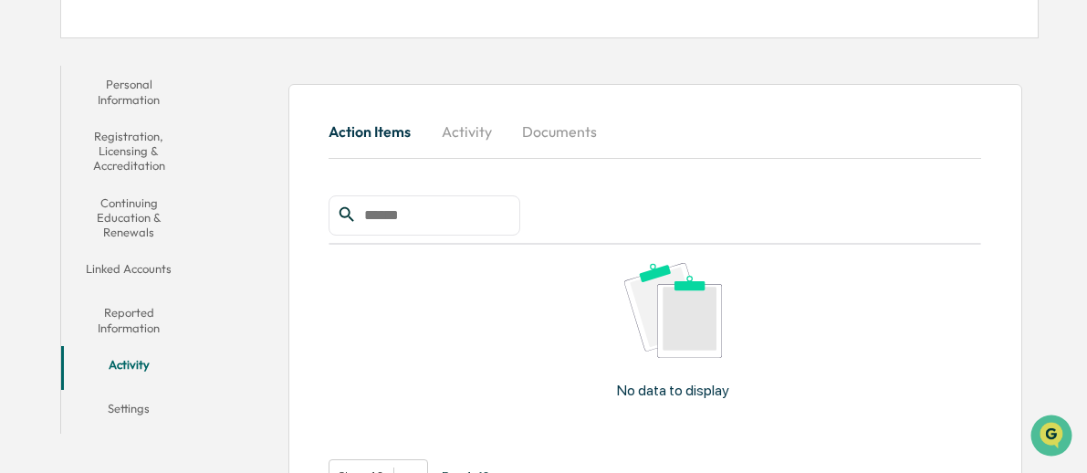
click at [456, 125] on button "Activity" at bounding box center [466, 132] width 82 height 44
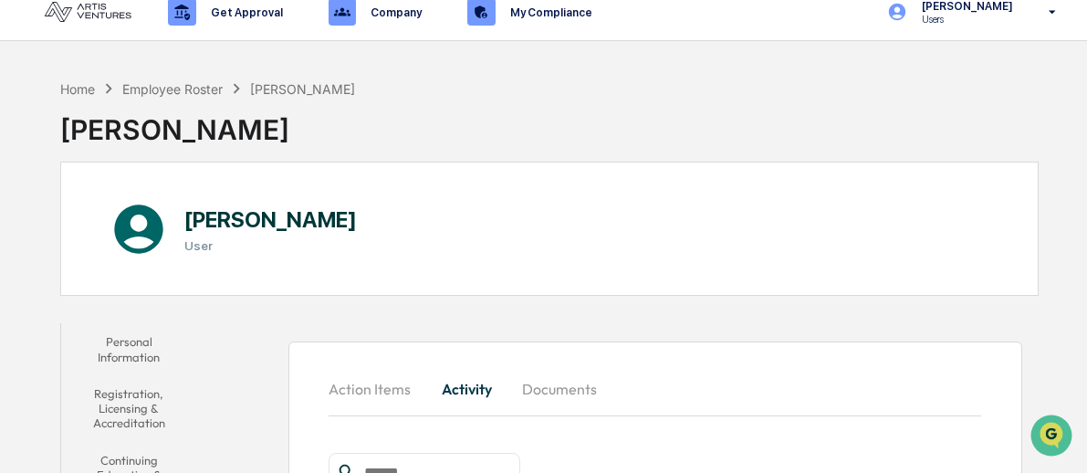
scroll to position [12, 0]
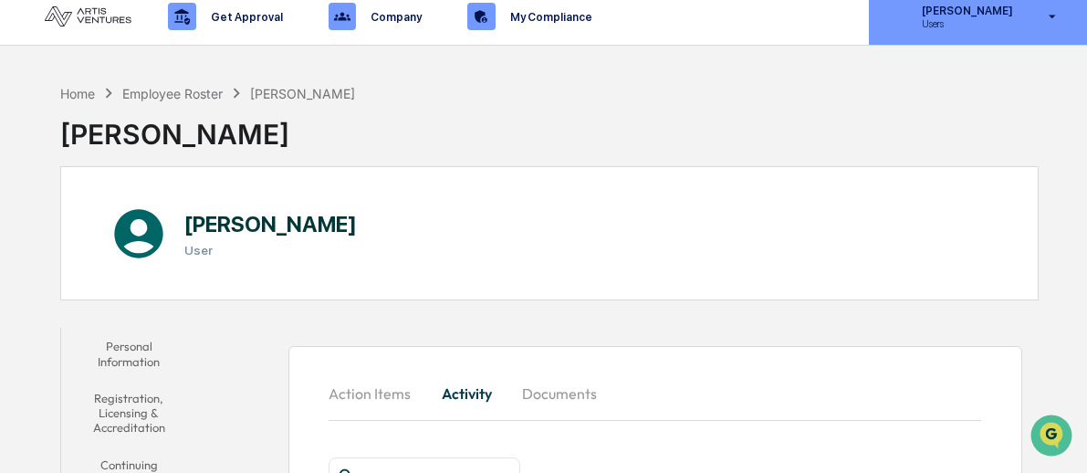
click at [1047, 15] on icon at bounding box center [1053, 16] width 32 height 17
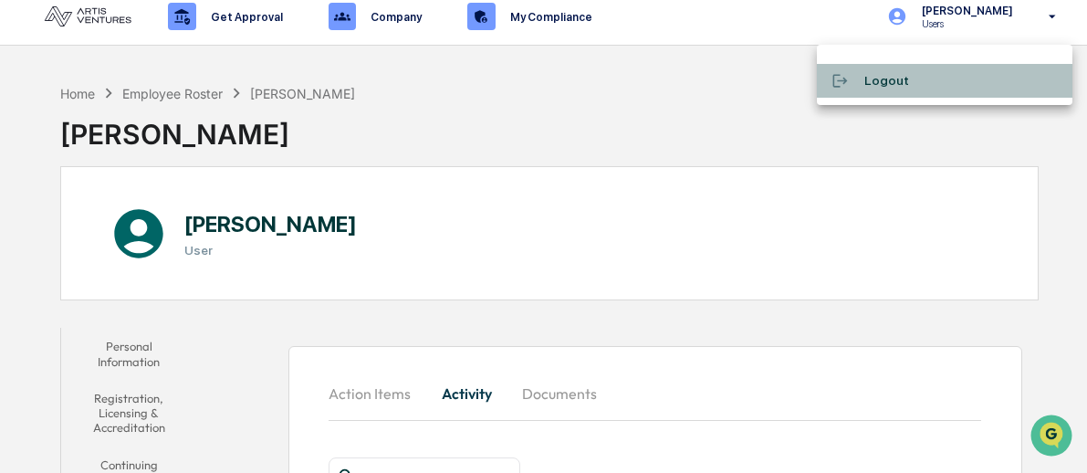
click at [885, 81] on li "Logout" at bounding box center [945, 81] width 256 height 34
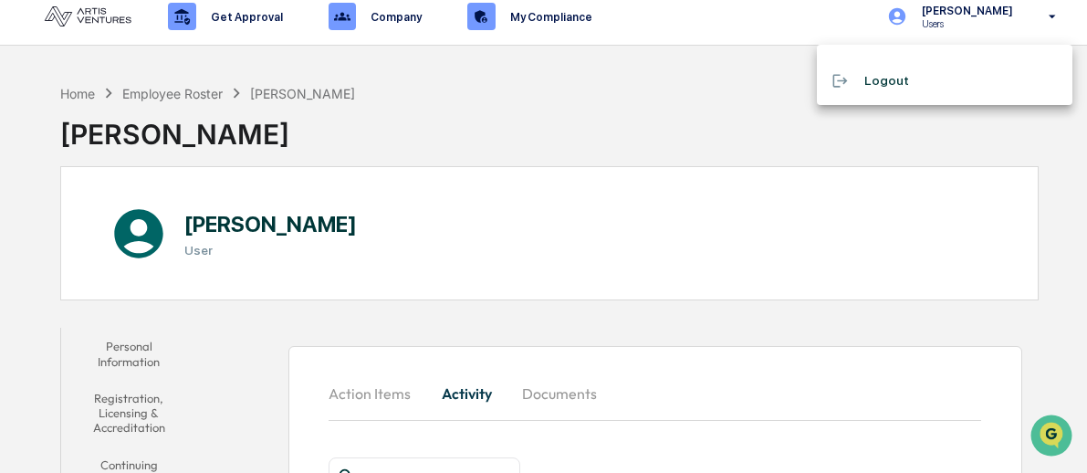
click at [910, 81] on li "Logout" at bounding box center [945, 81] width 256 height 34
